Goal: Obtain resource: Obtain resource

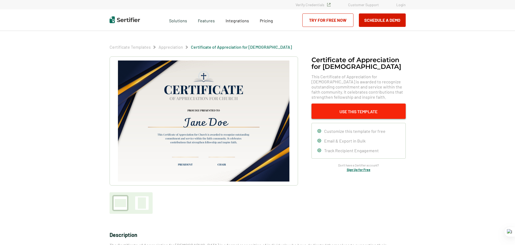
click at [358, 116] on button "Use This Template" at bounding box center [358, 111] width 94 height 15
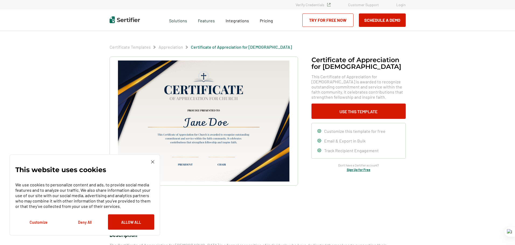
click at [358, 116] on button "Use This Template" at bounding box center [358, 111] width 94 height 15
